Goal: Information Seeking & Learning: Learn about a topic

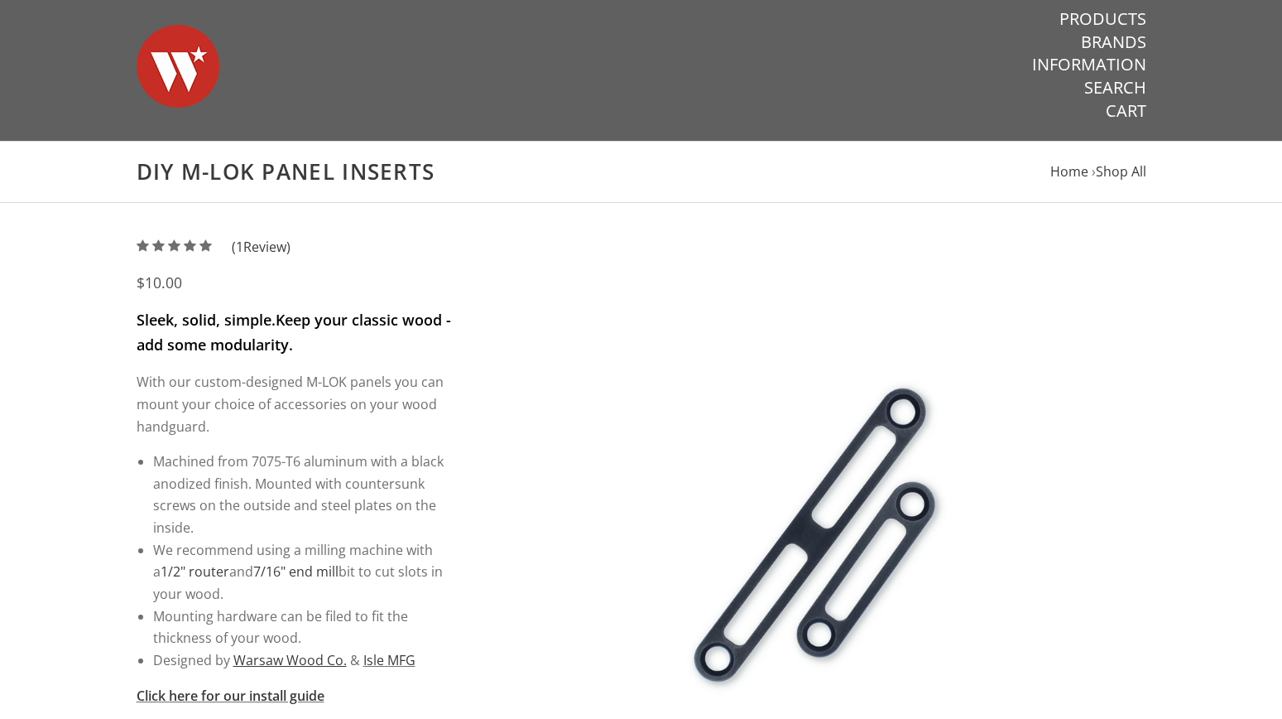
scroll to position [9, 0]
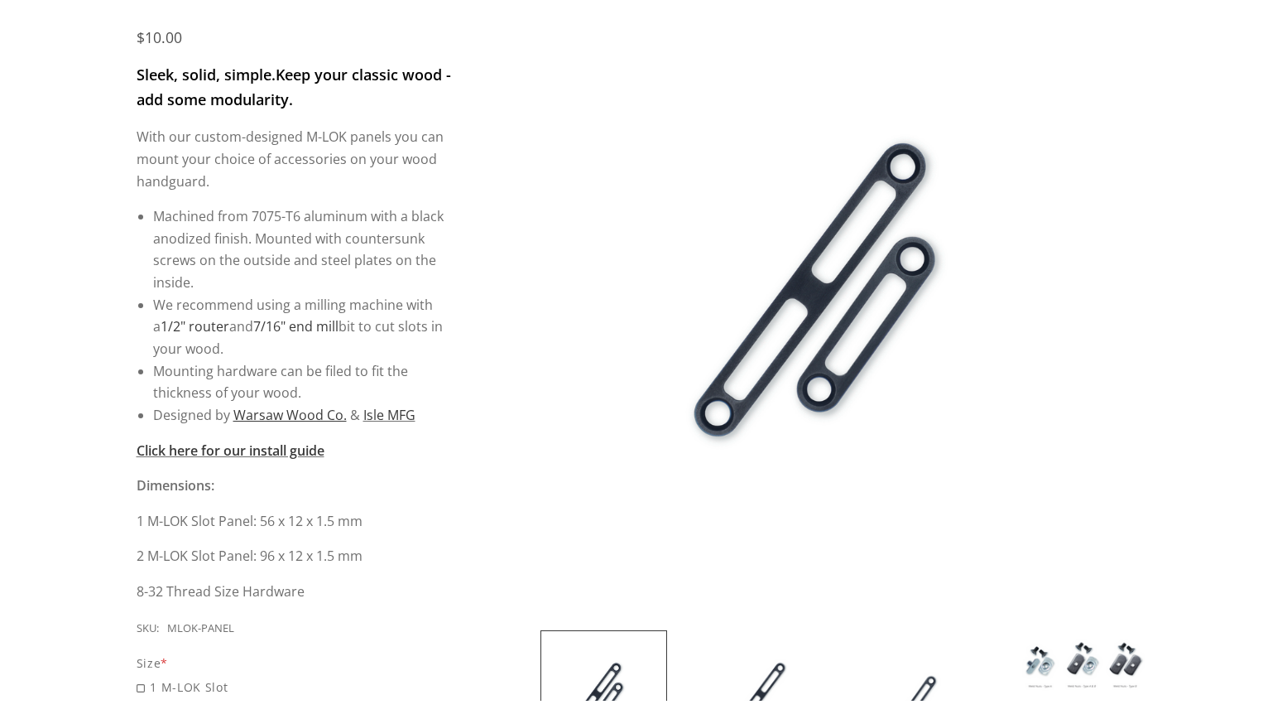
scroll to position [481, 0]
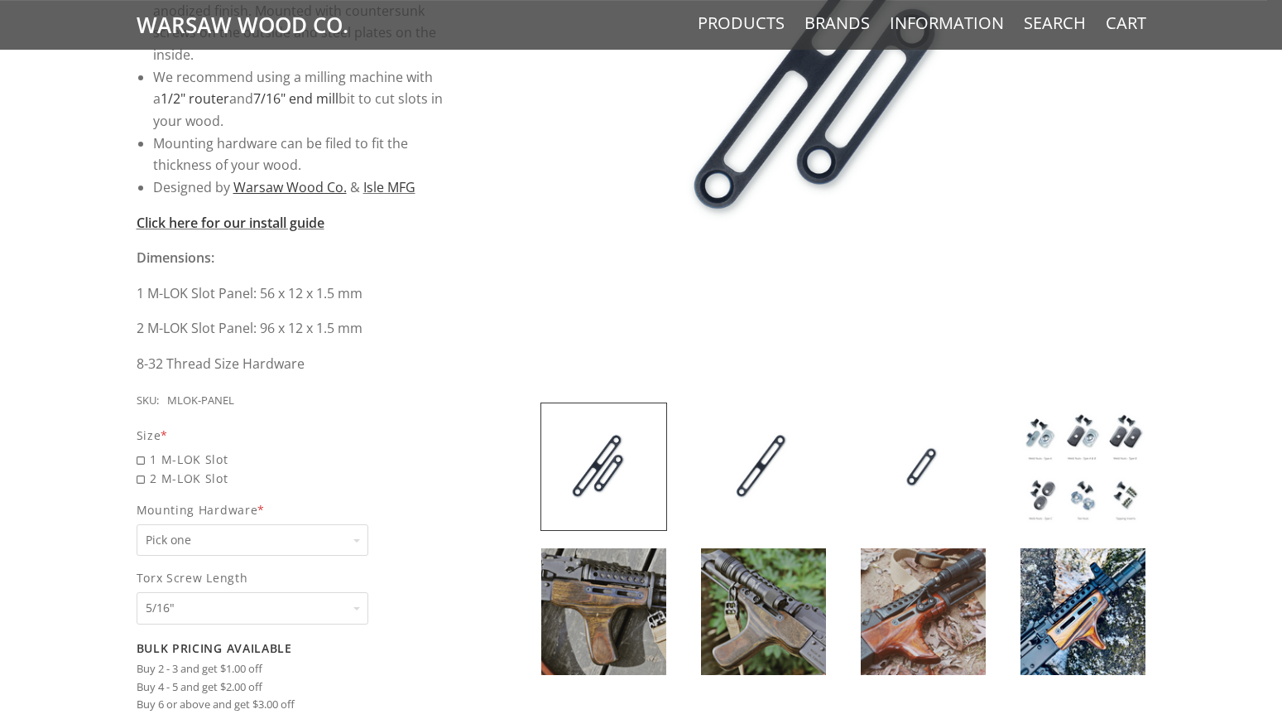
click at [748, 514] on img at bounding box center [763, 466] width 125 height 127
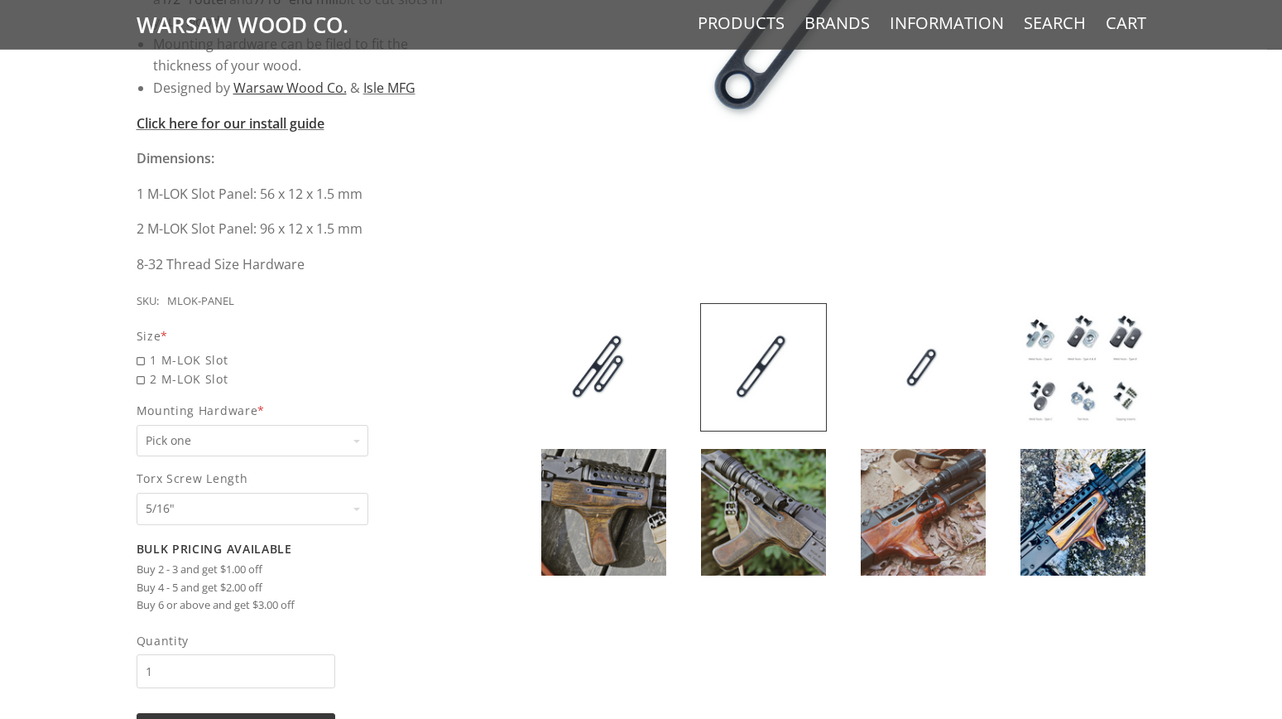
scroll to position [581, 0]
click at [760, 508] on img at bounding box center [763, 511] width 125 height 127
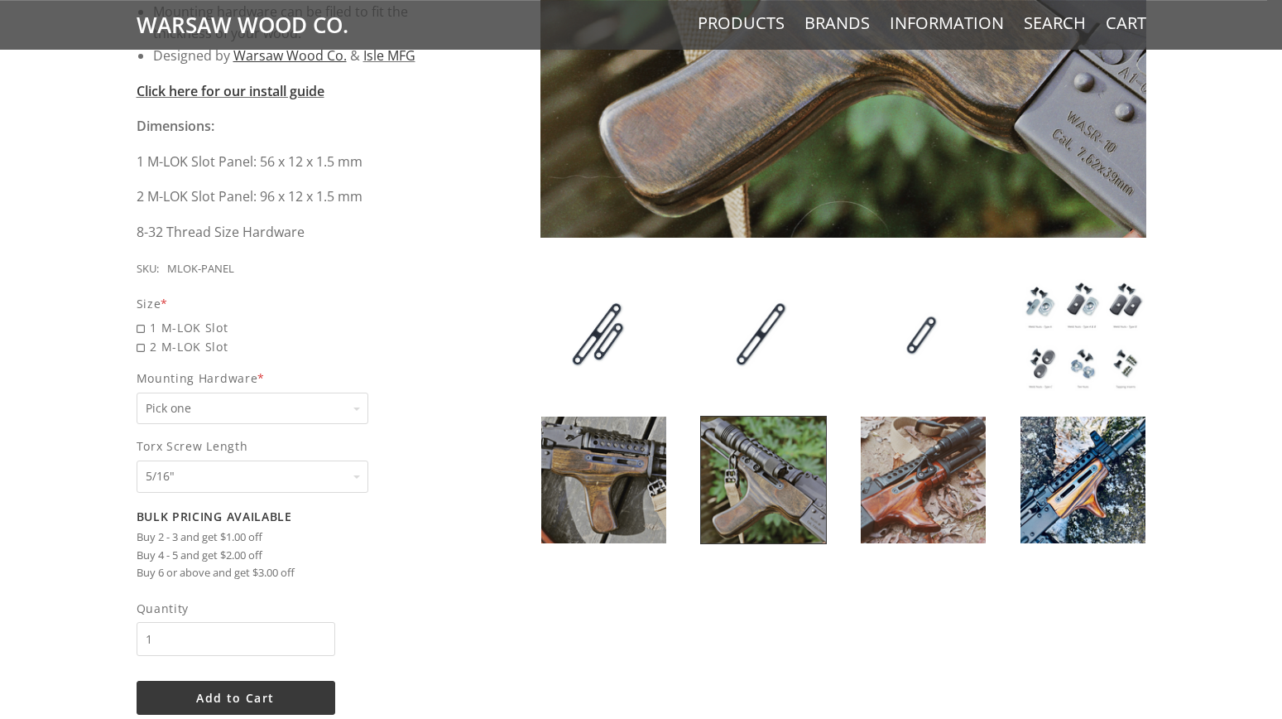
scroll to position [613, 0]
click at [1064, 483] on img at bounding box center [1083, 479] width 125 height 127
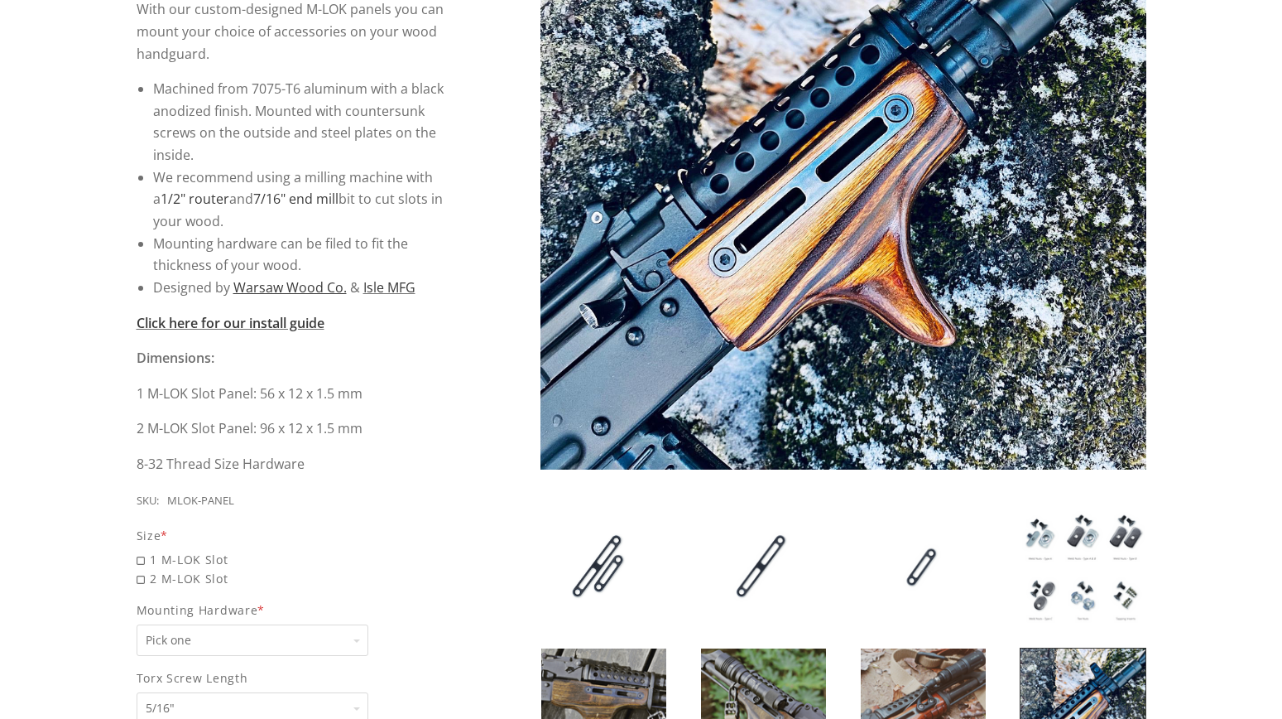
scroll to position [264, 0]
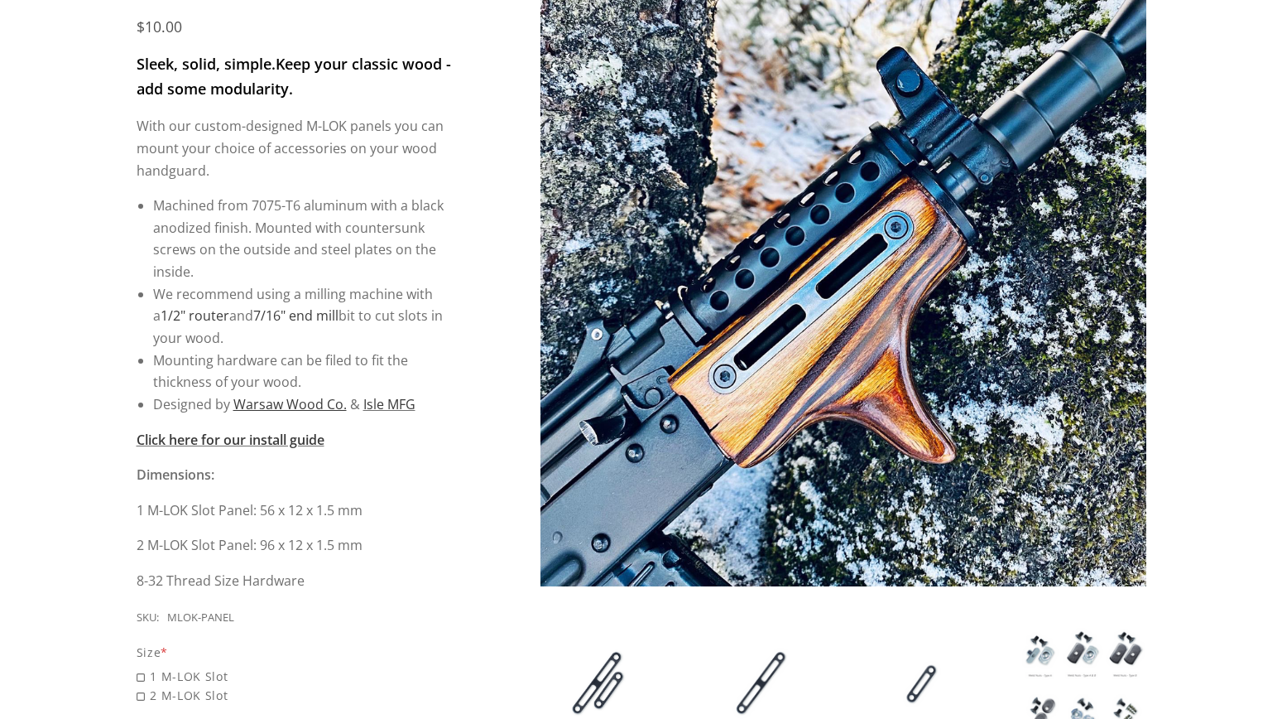
click at [999, 367] on img at bounding box center [844, 283] width 606 height 606
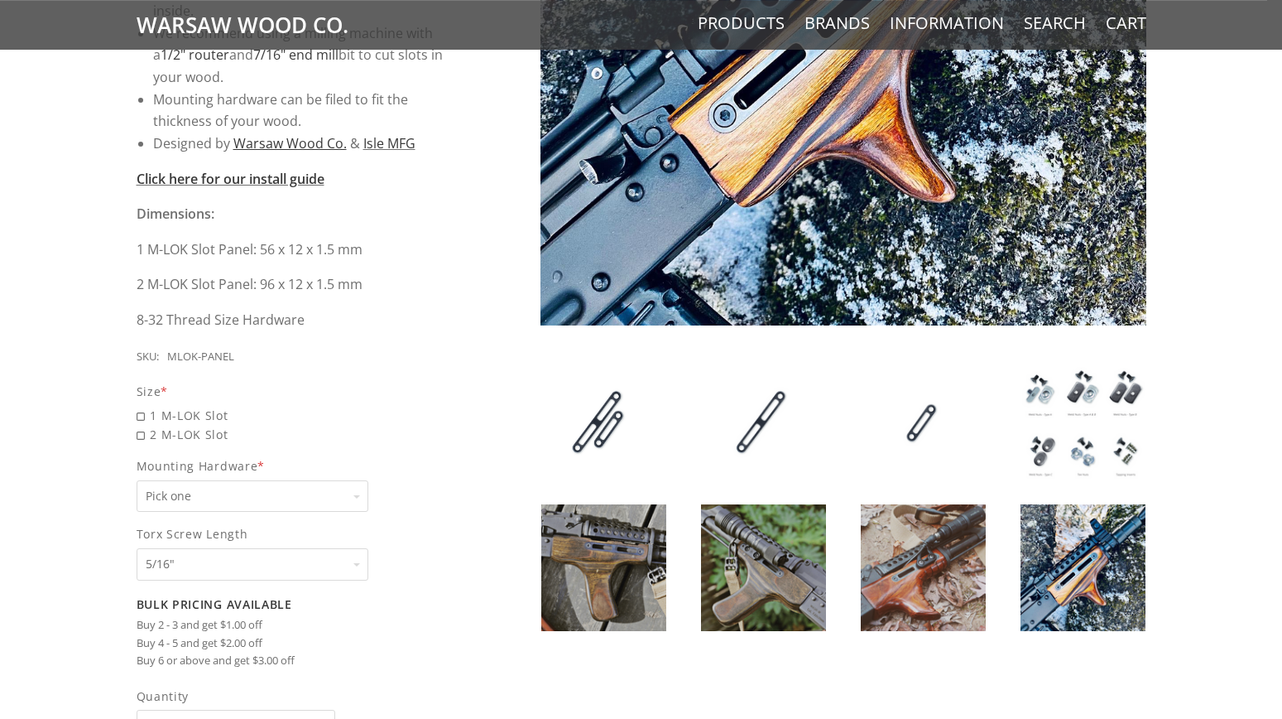
scroll to position [579, 0]
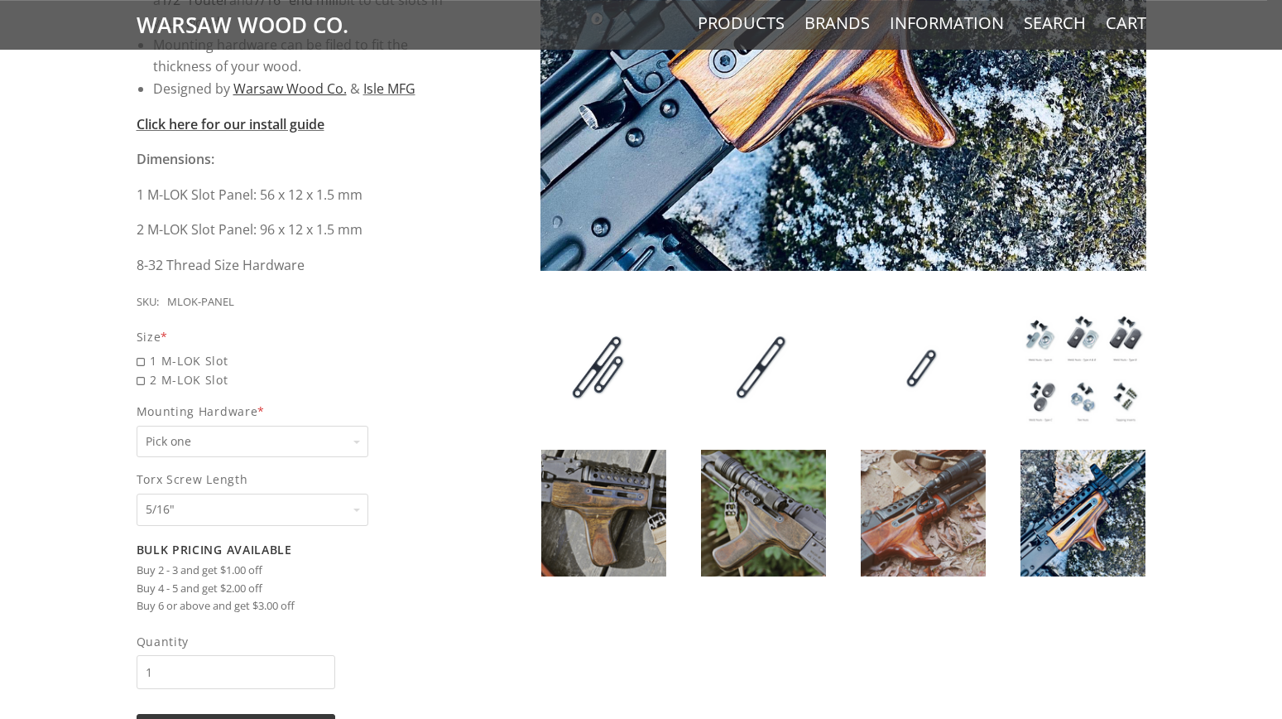
click at [919, 558] on img at bounding box center [923, 513] width 125 height 127
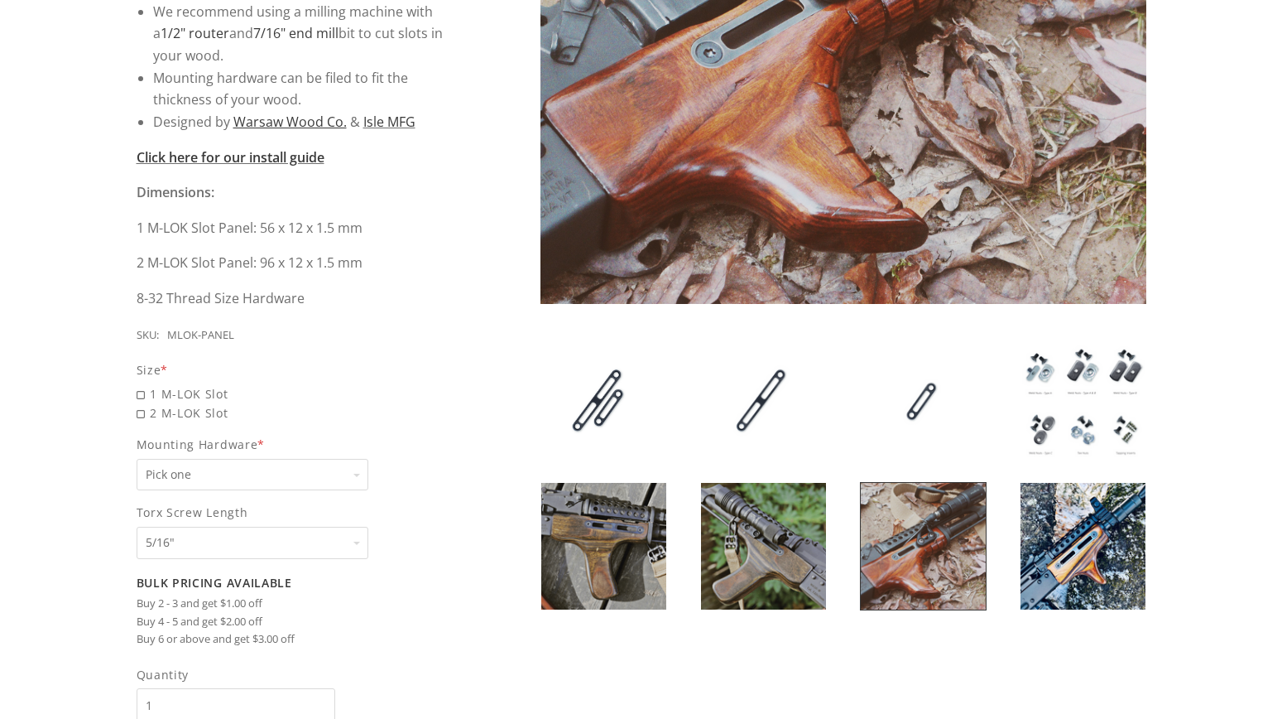
scroll to position [548, 0]
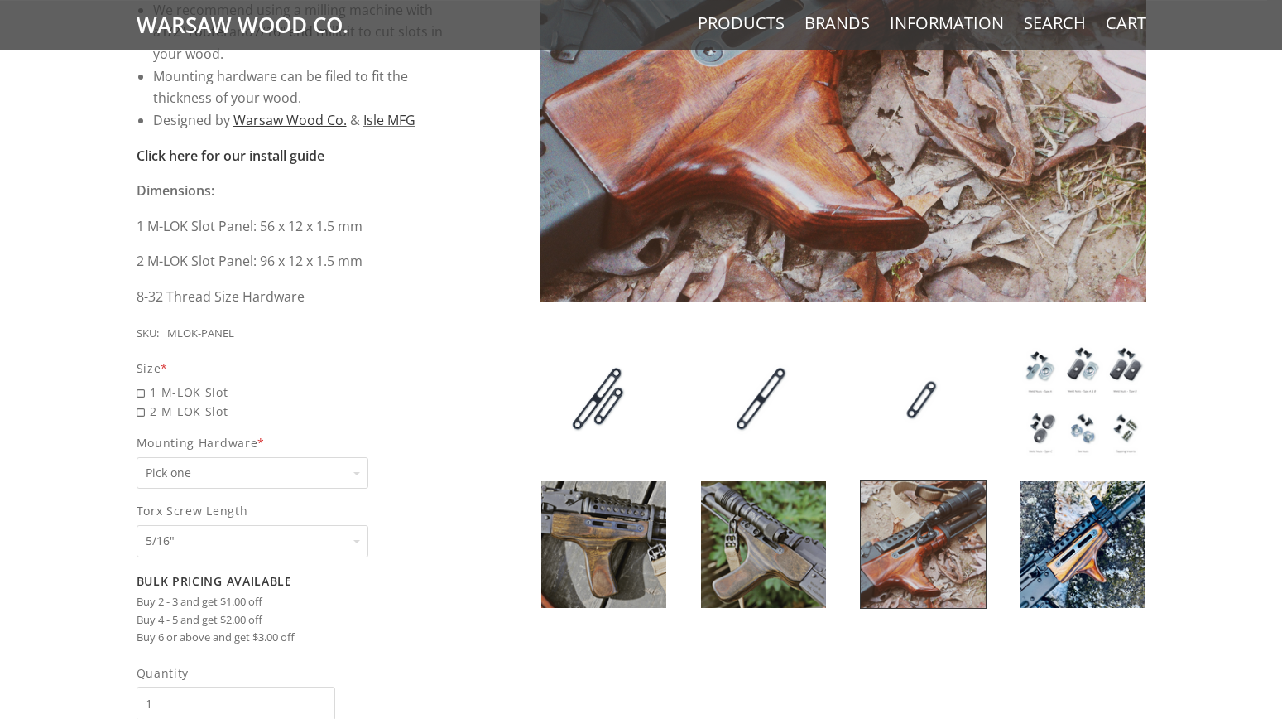
click at [751, 607] on img at bounding box center [763, 544] width 125 height 127
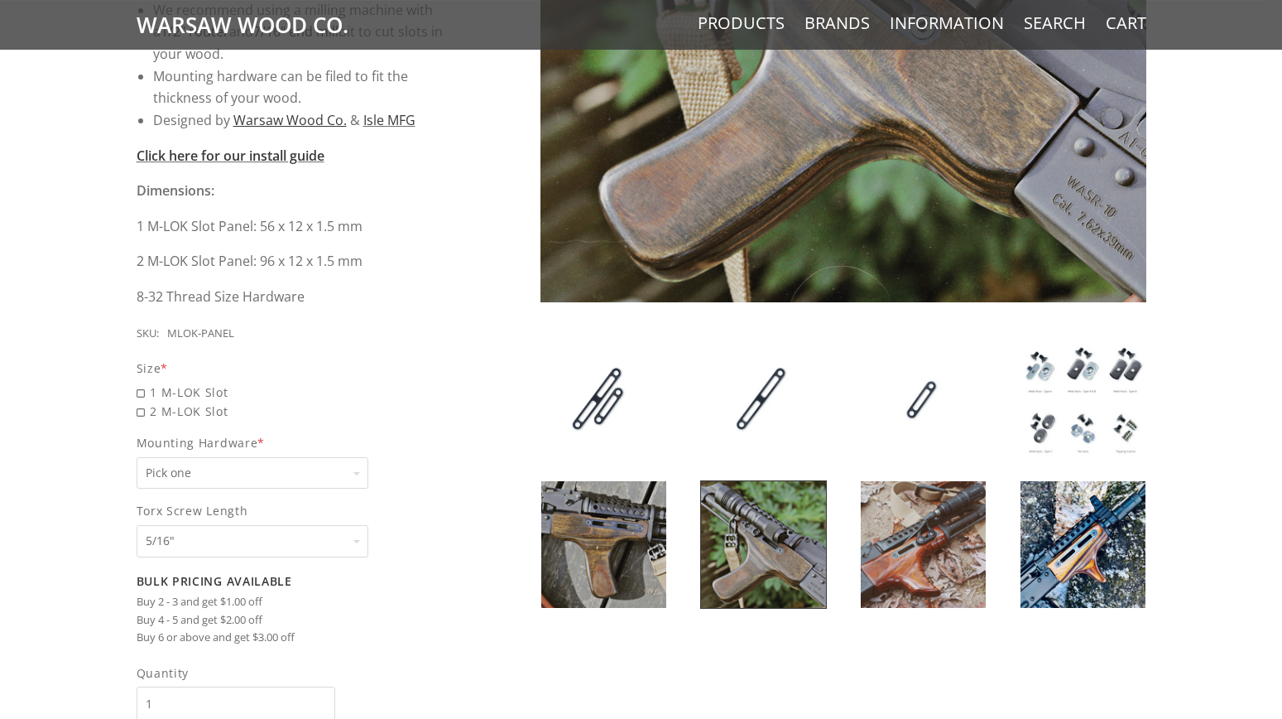
scroll to position [220, 0]
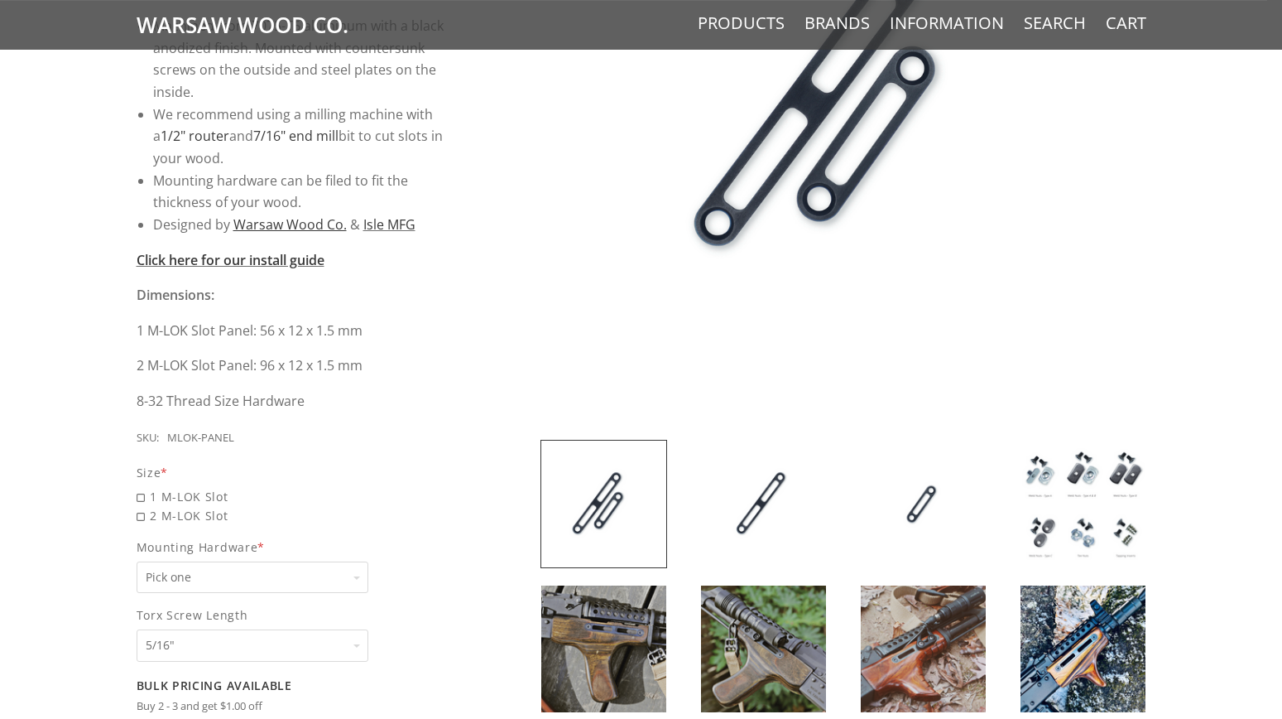
scroll to position [570, 0]
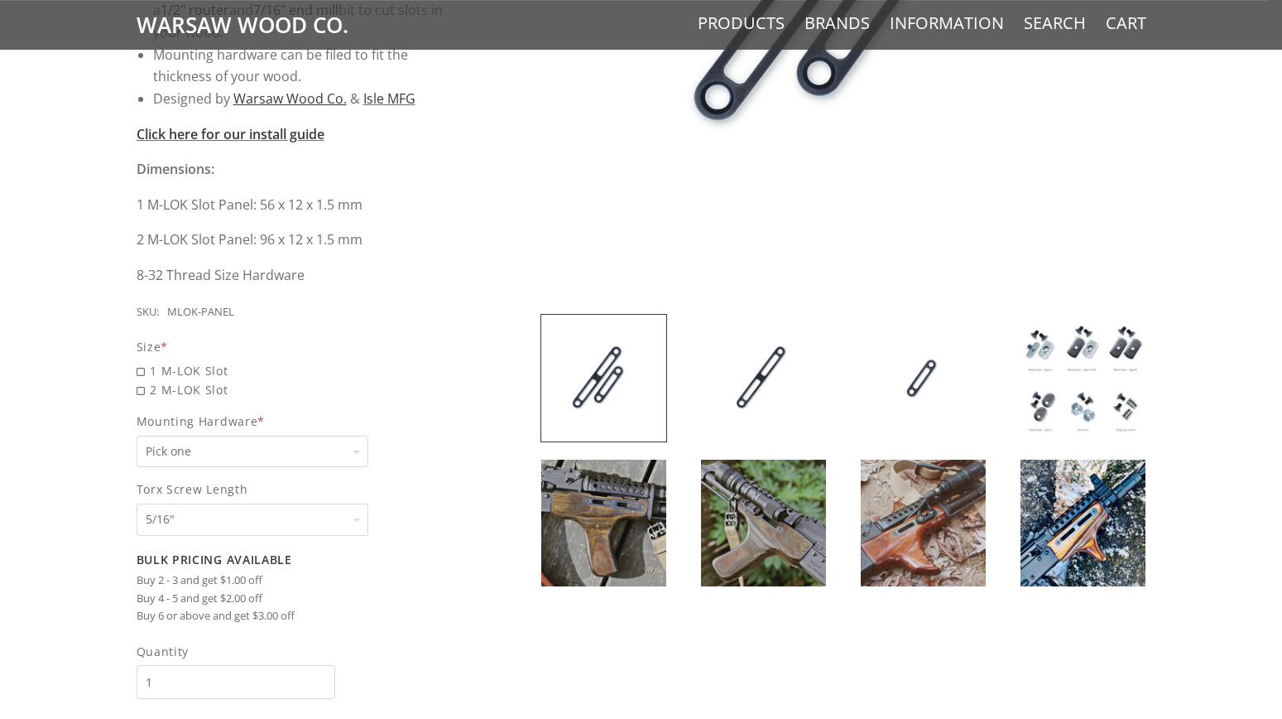
click at [1041, 550] on img at bounding box center [1083, 522] width 125 height 127
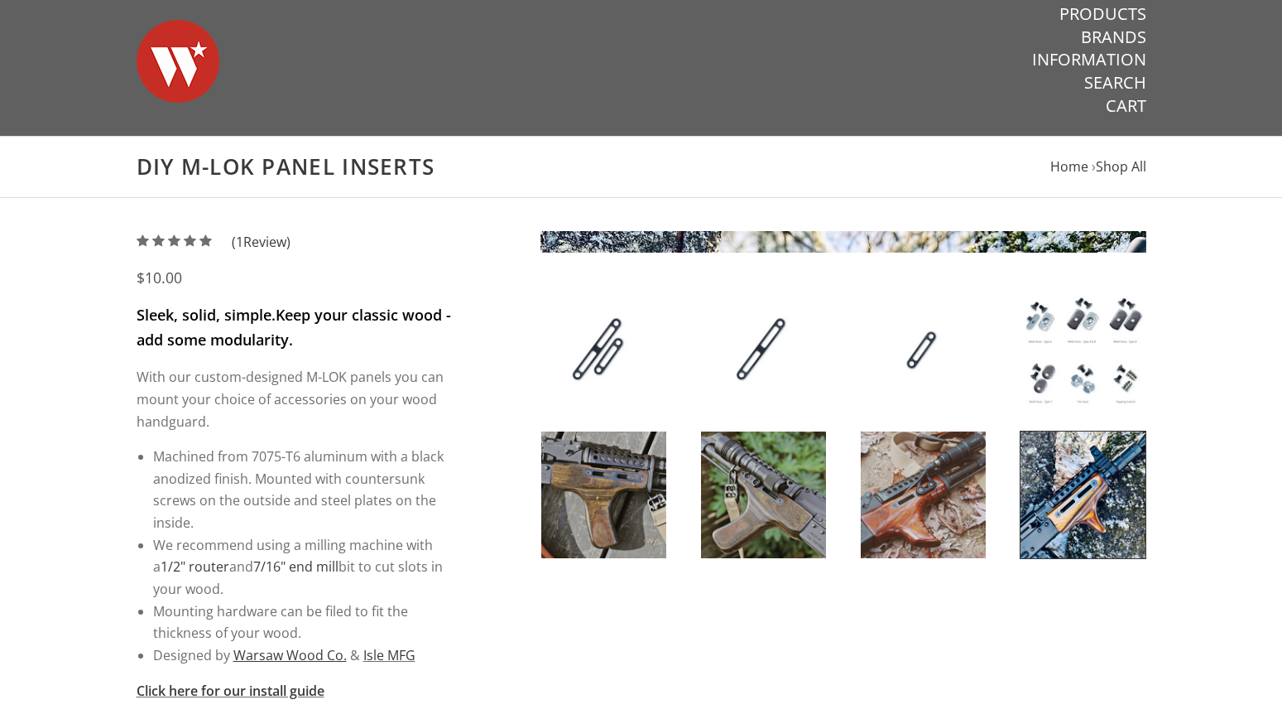
scroll to position [0, 0]
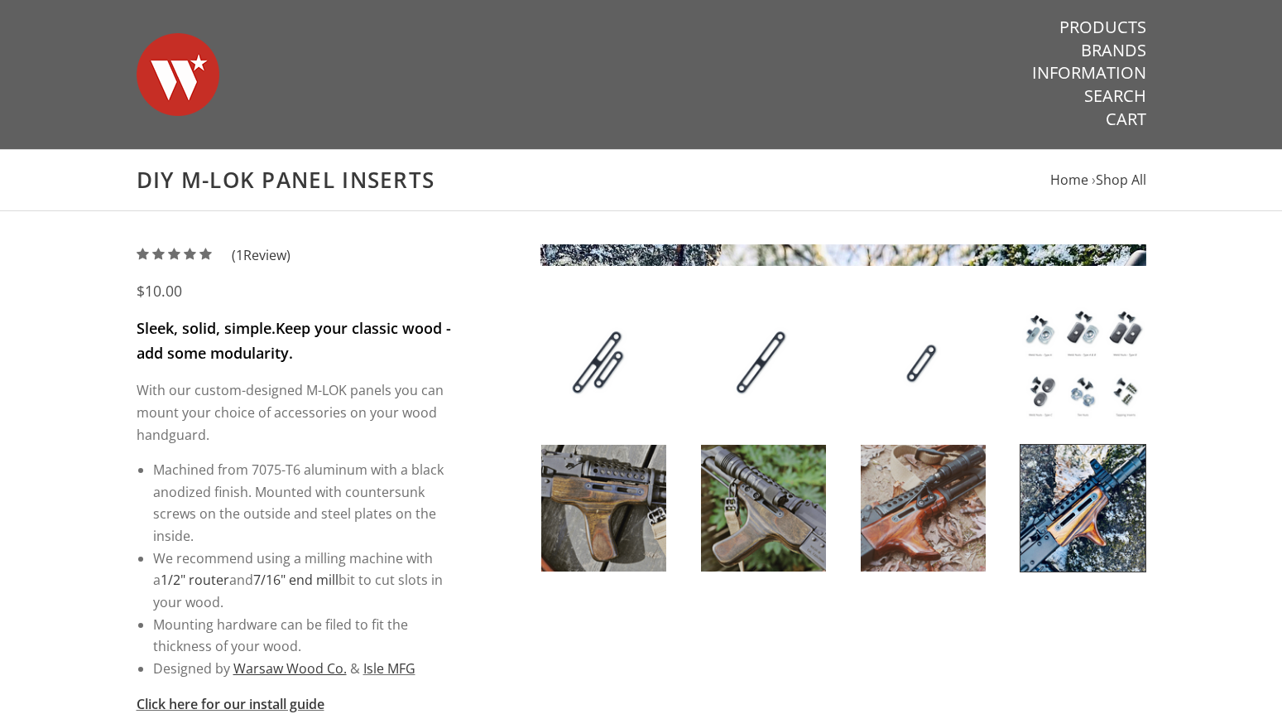
click at [1086, 517] on img at bounding box center [1083, 508] width 125 height 127
click at [932, 506] on img at bounding box center [923, 508] width 125 height 127
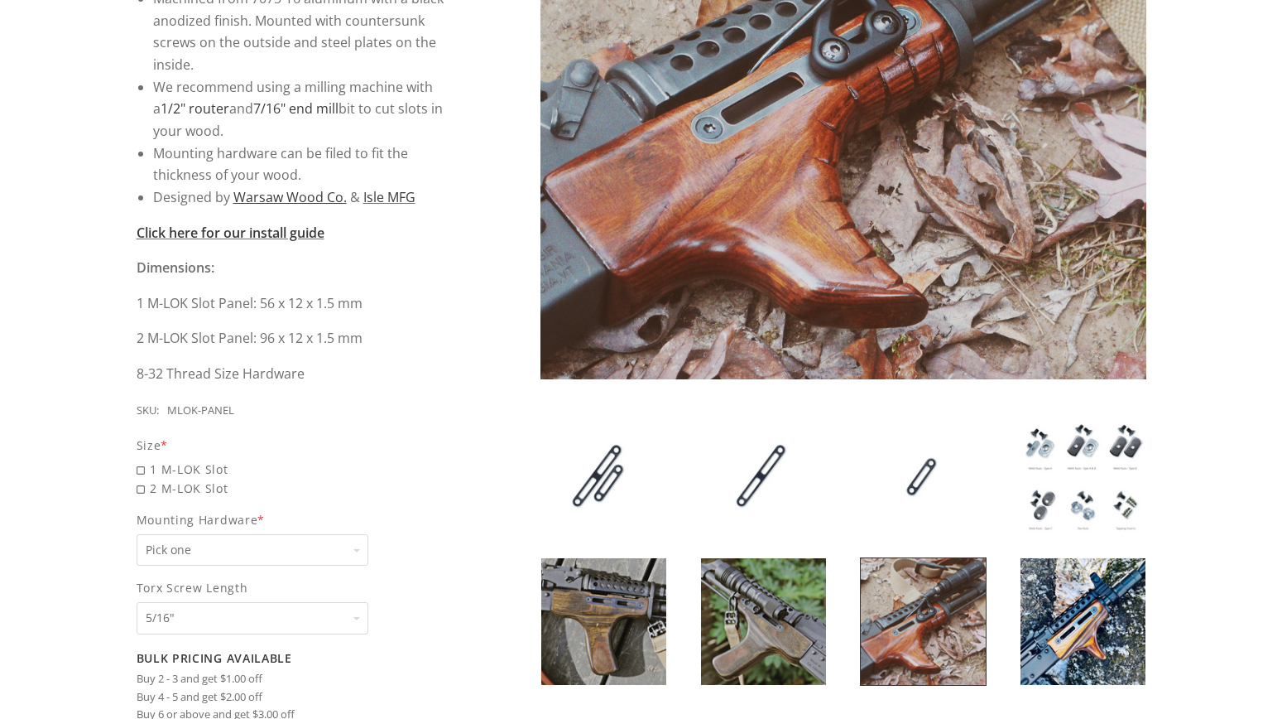
scroll to position [474, 0]
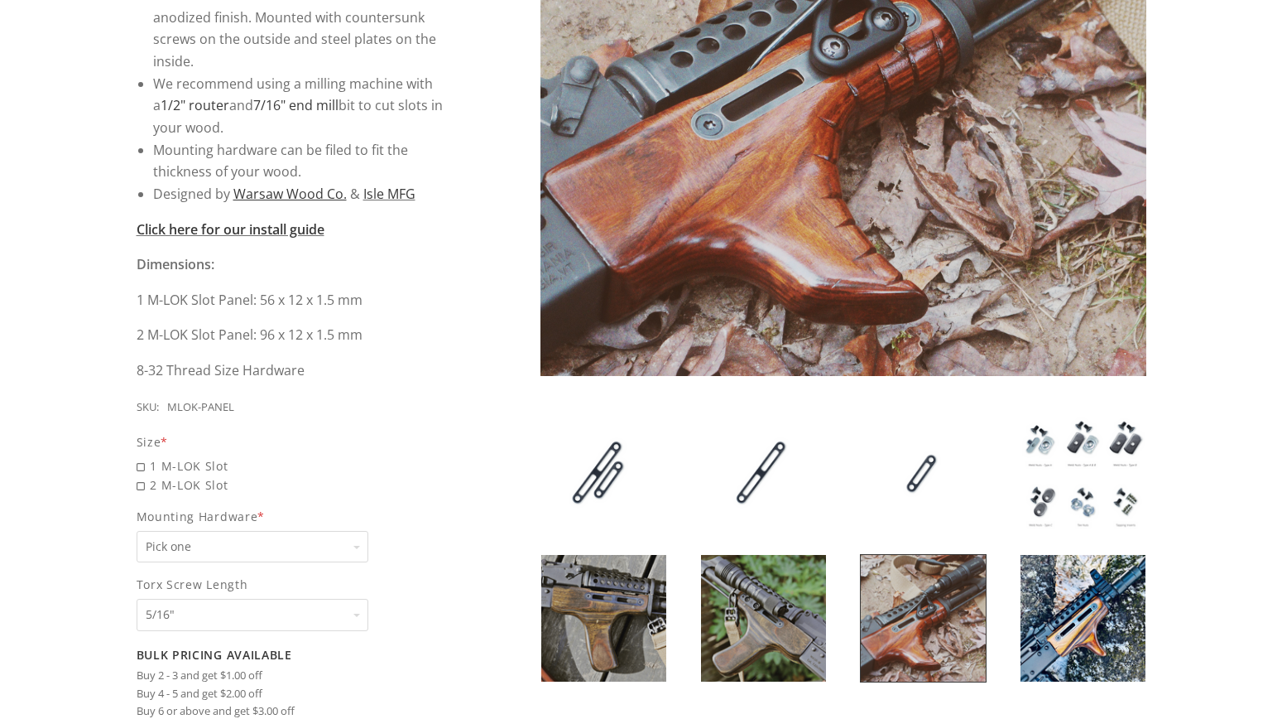
click at [1056, 628] on img at bounding box center [1083, 618] width 125 height 127
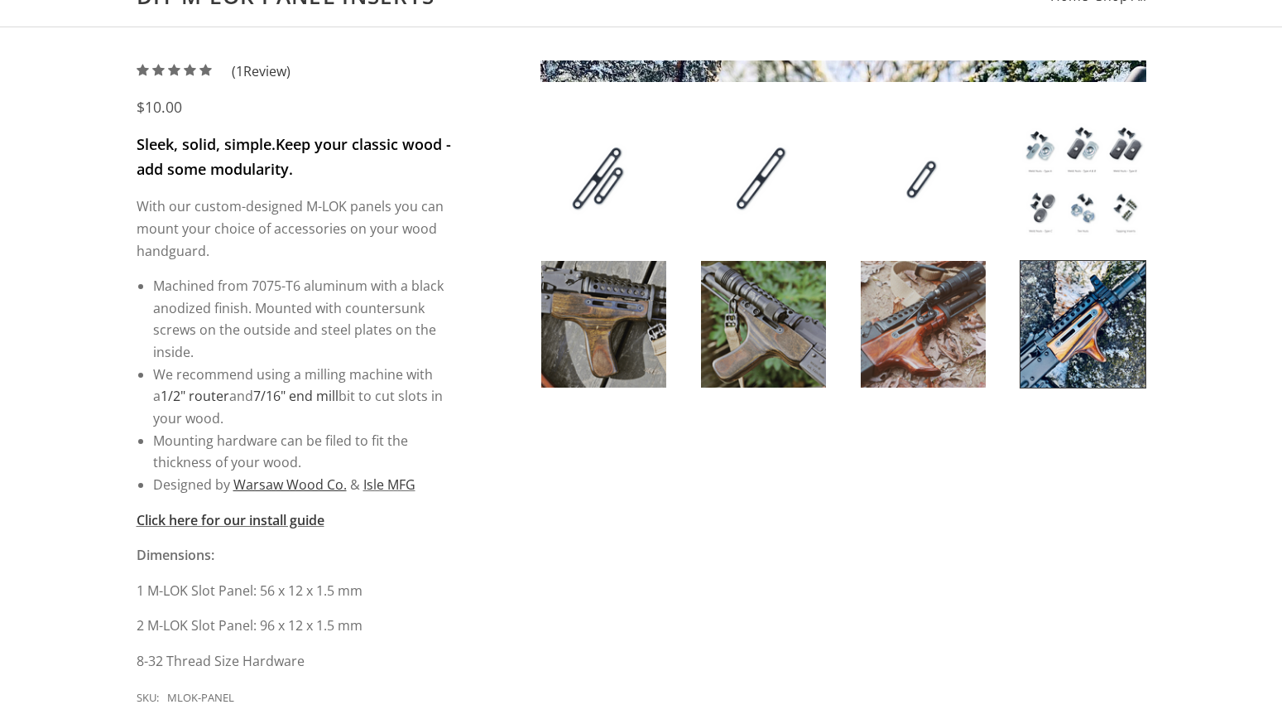
scroll to position [0, 0]
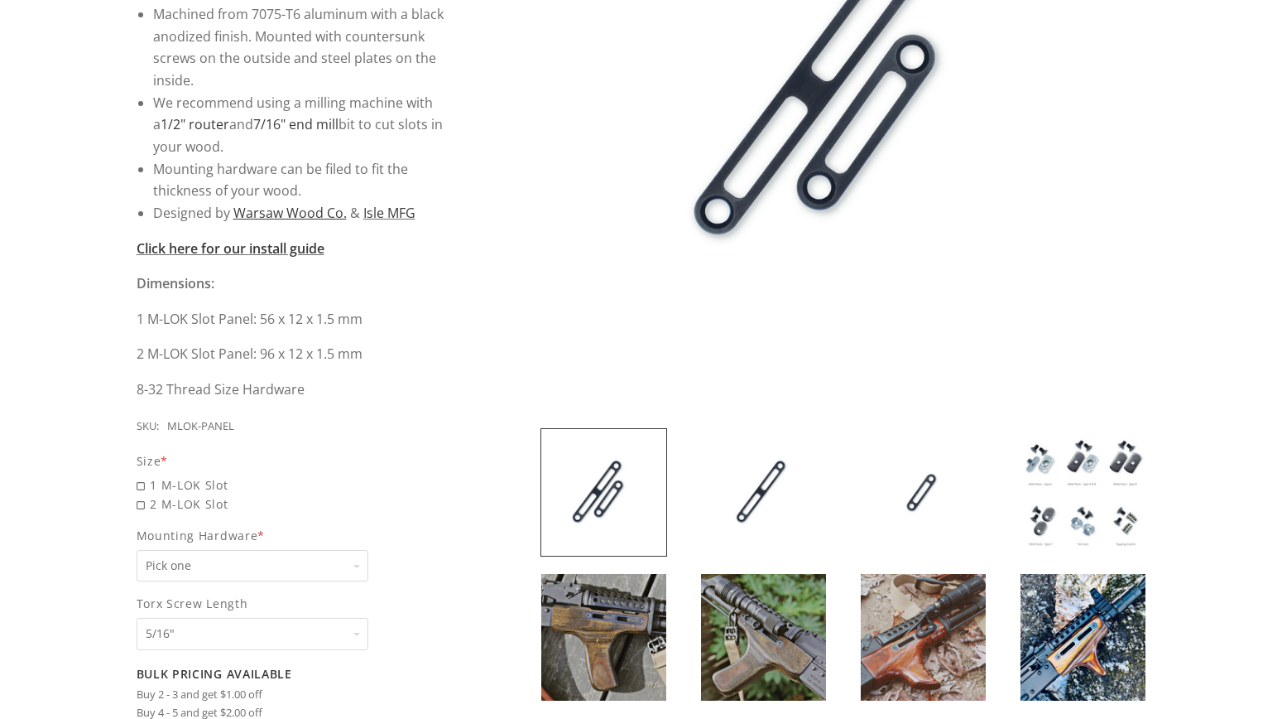
scroll to position [594, 0]
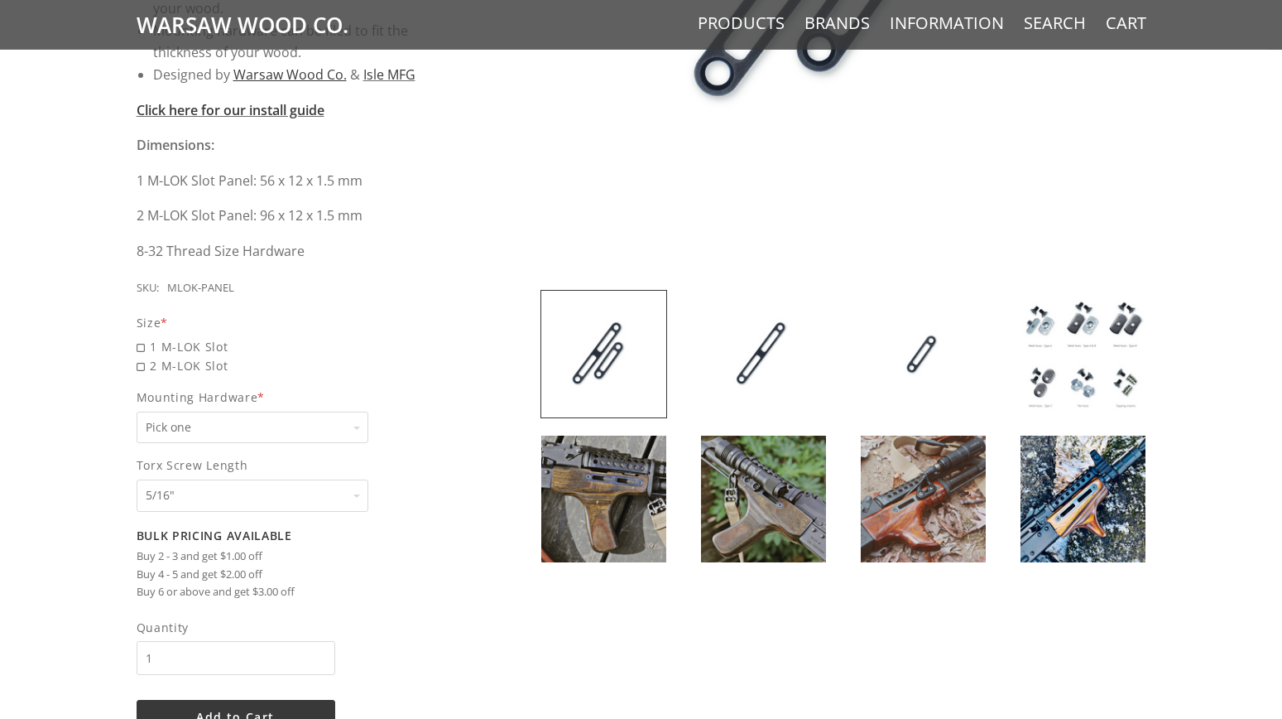
click at [1095, 472] on img at bounding box center [1083, 498] width 125 height 127
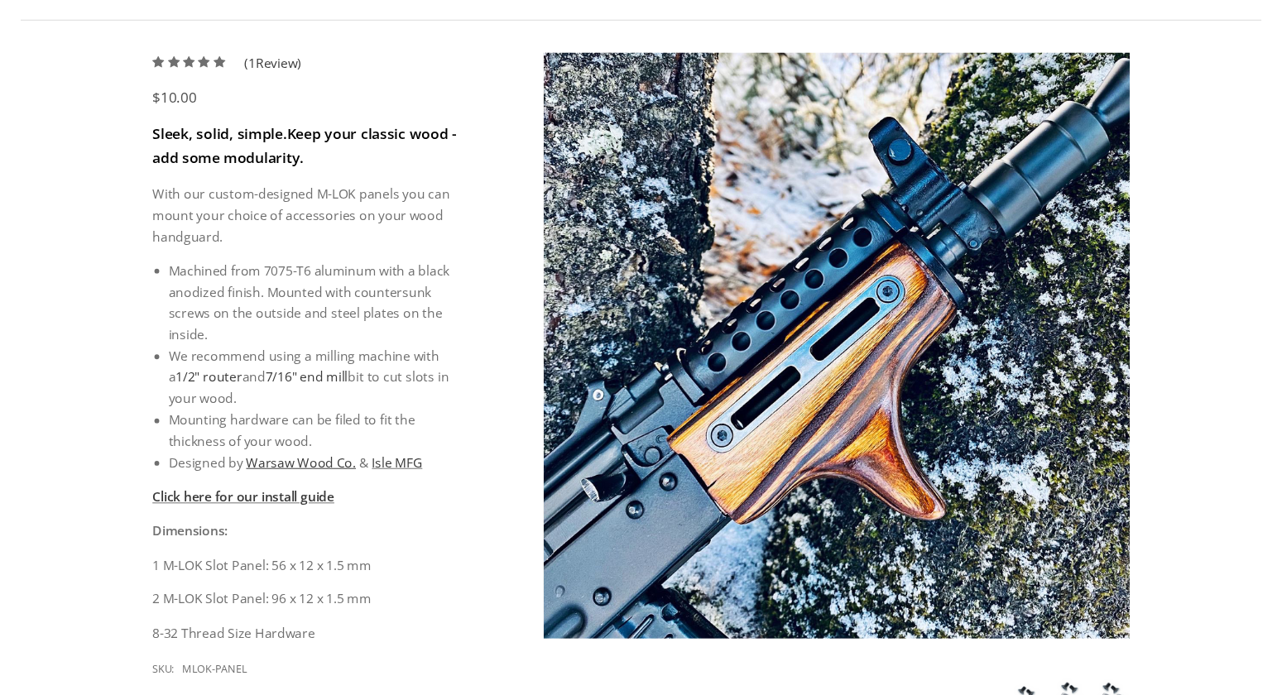
scroll to position [0, 0]
